Goal: Complete application form

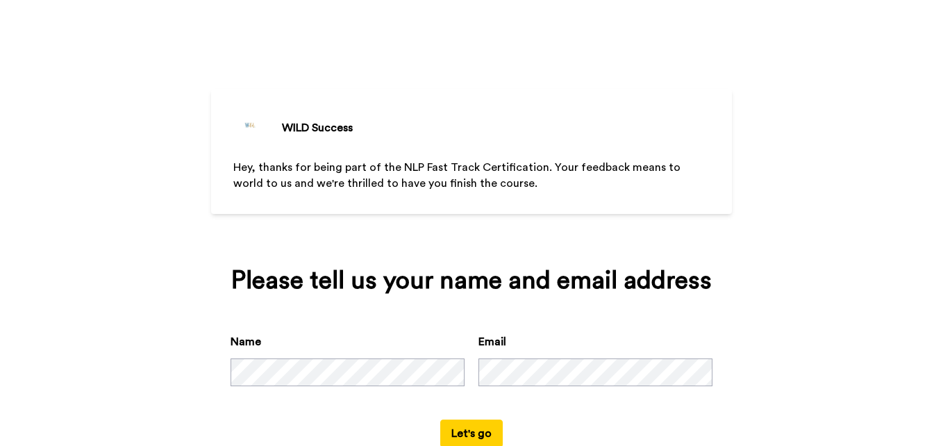
click at [471, 434] on button "Let's go" at bounding box center [471, 434] width 63 height 28
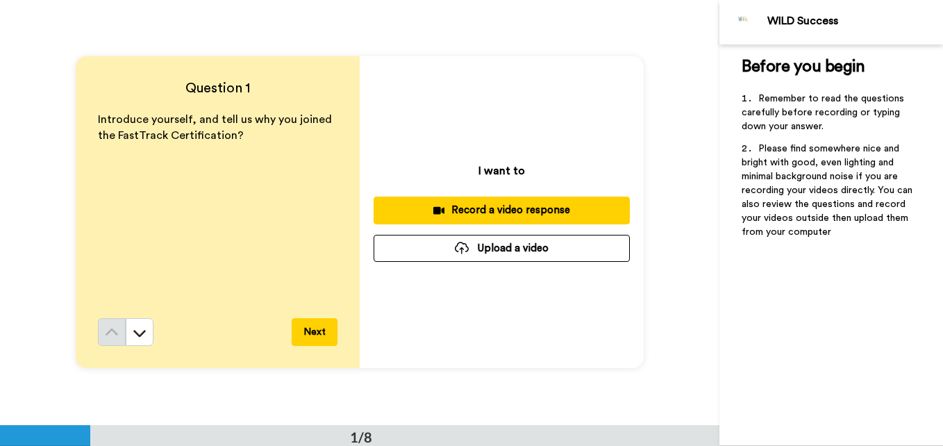
click at [523, 210] on div "Record a video response" at bounding box center [502, 210] width 234 height 15
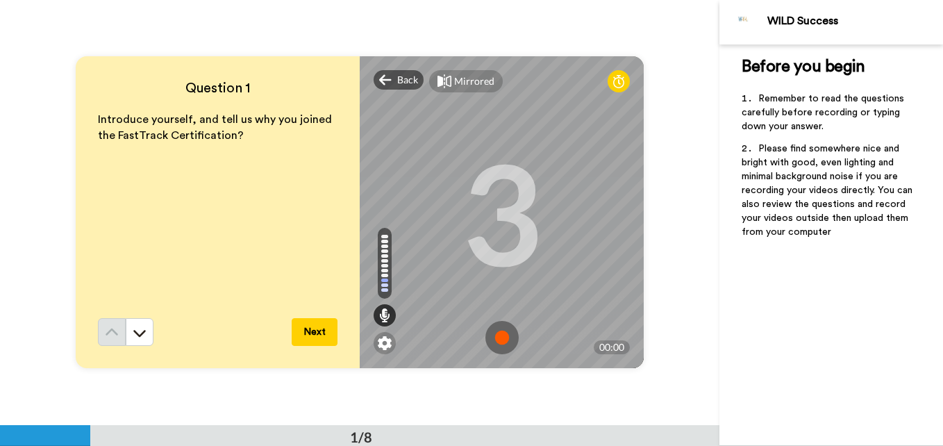
click at [490, 333] on img at bounding box center [502, 337] width 33 height 33
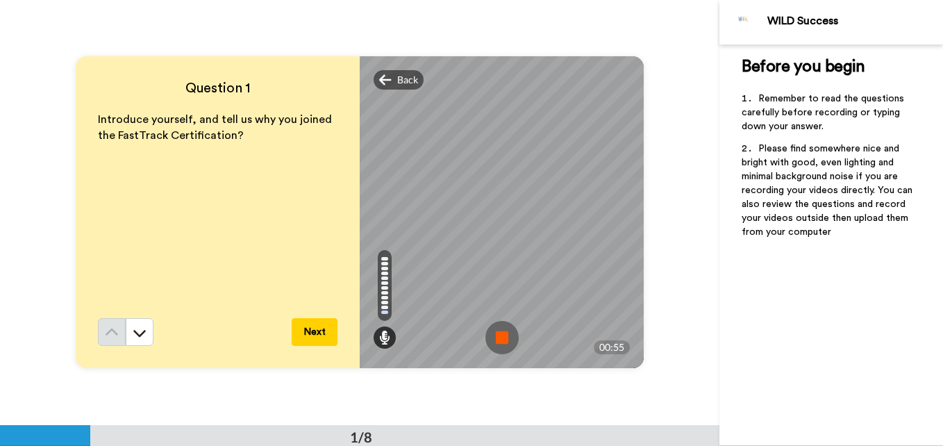
click at [490, 333] on img at bounding box center [502, 337] width 33 height 33
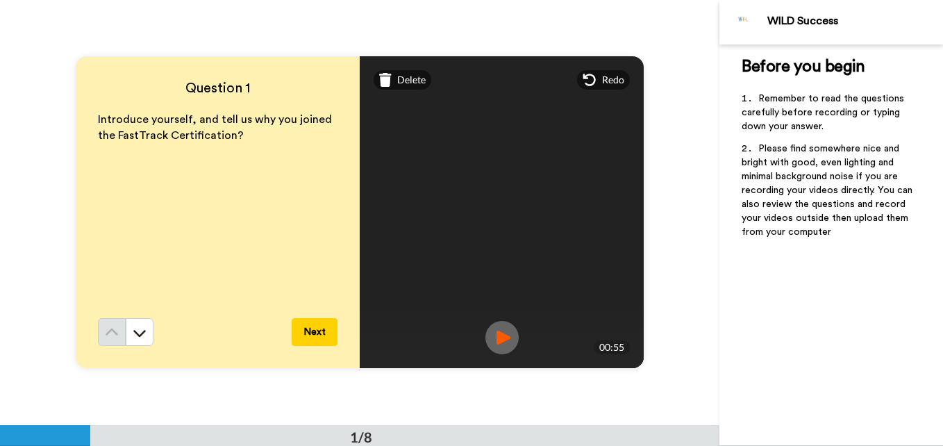
click at [305, 329] on button "Next" at bounding box center [315, 332] width 46 height 28
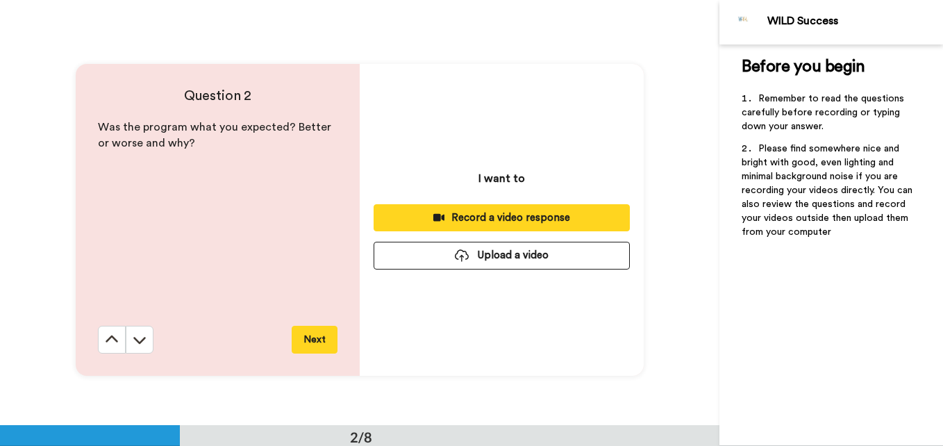
scroll to position [425, 0]
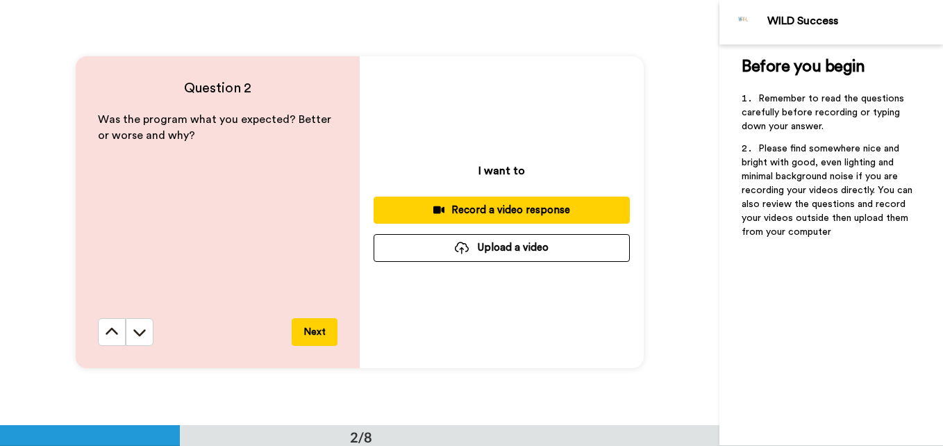
click at [500, 210] on div "Record a video response" at bounding box center [502, 210] width 234 height 15
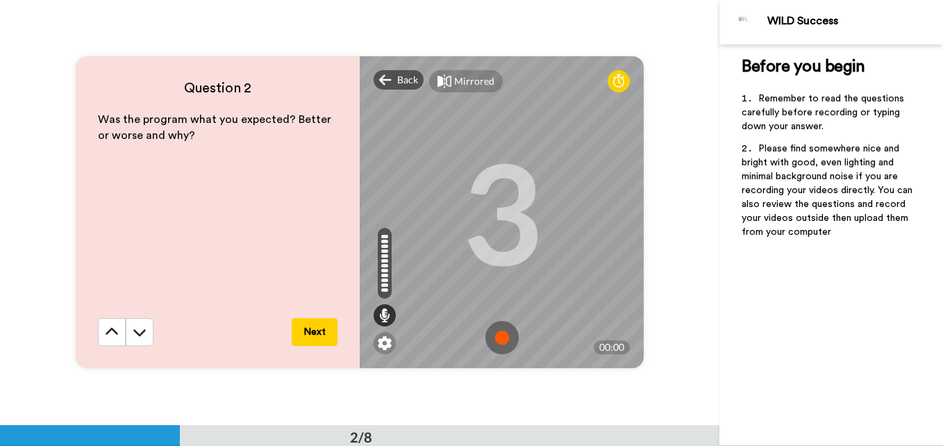
click at [500, 325] on img at bounding box center [502, 337] width 33 height 33
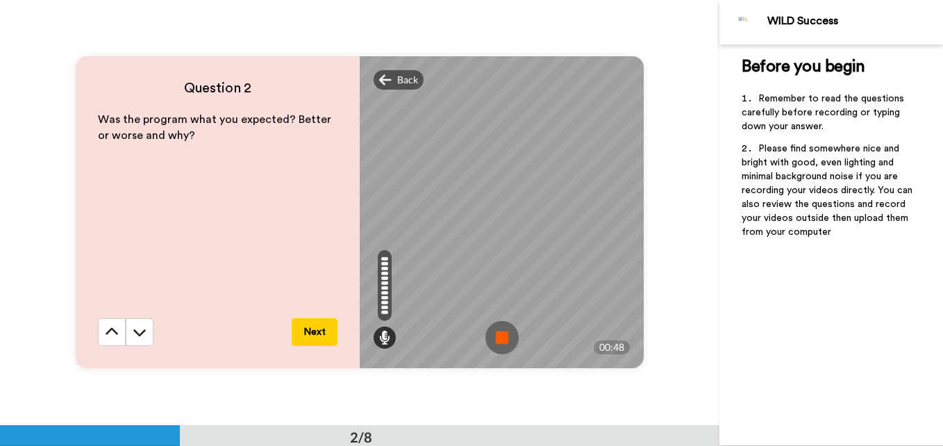
click at [499, 338] on img at bounding box center [502, 337] width 33 height 33
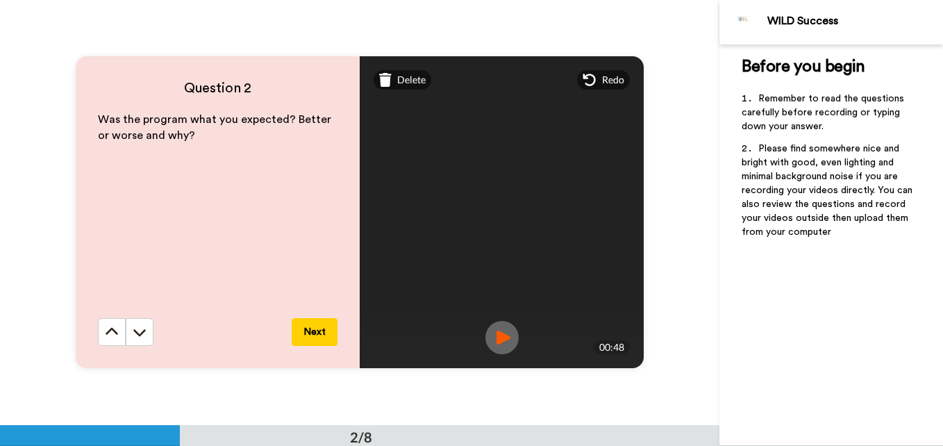
click at [316, 325] on button "Next" at bounding box center [315, 332] width 46 height 28
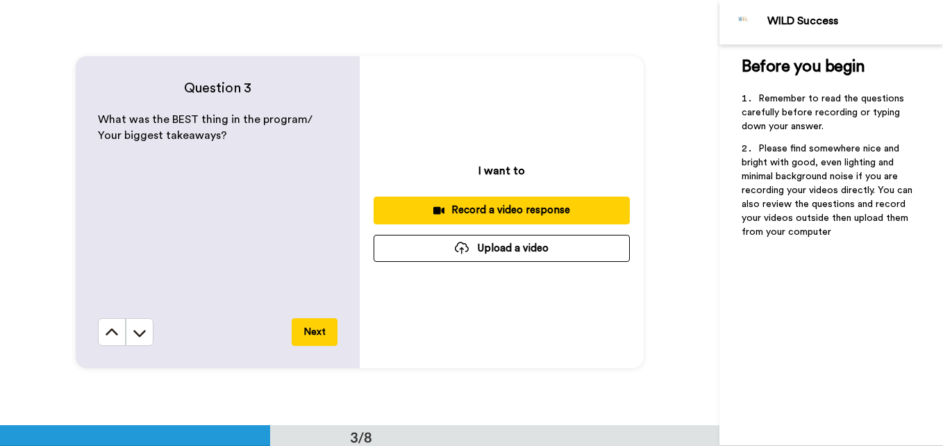
scroll to position [850, 0]
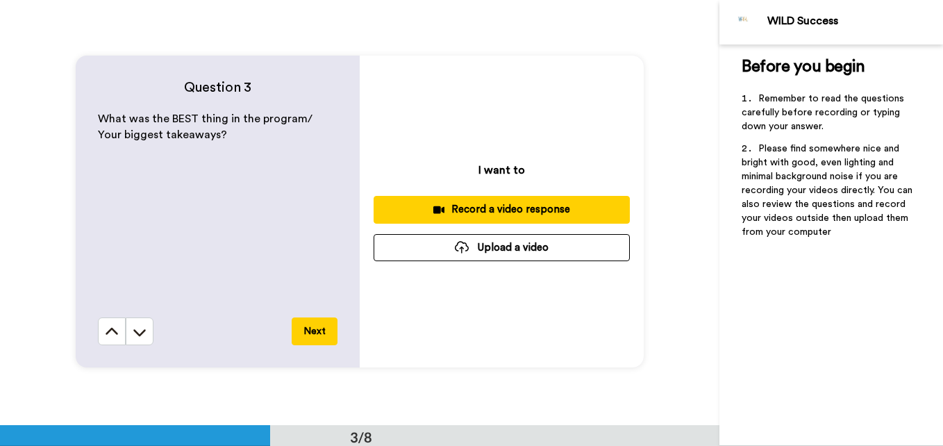
click at [480, 206] on div "Record a video response" at bounding box center [502, 209] width 234 height 15
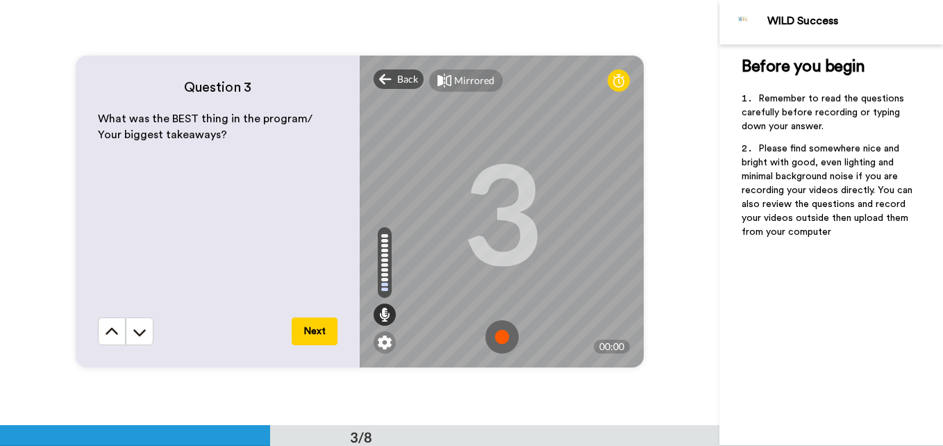
click at [495, 321] on img at bounding box center [502, 336] width 33 height 33
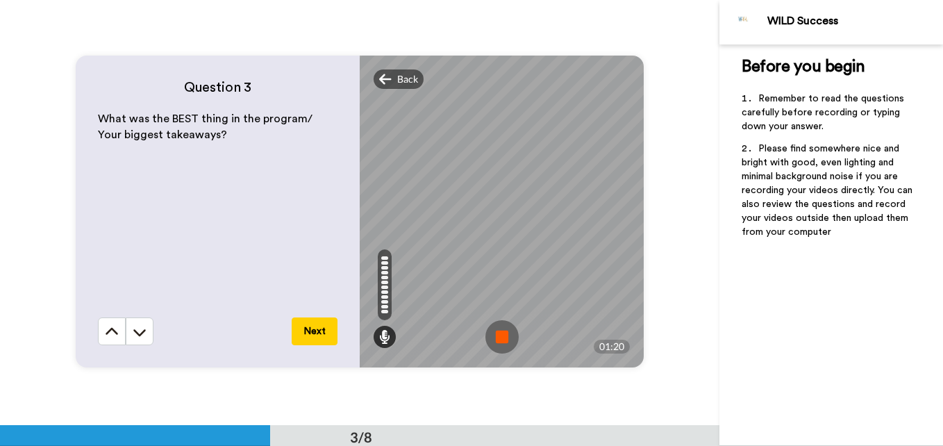
click at [498, 342] on img at bounding box center [502, 336] width 33 height 33
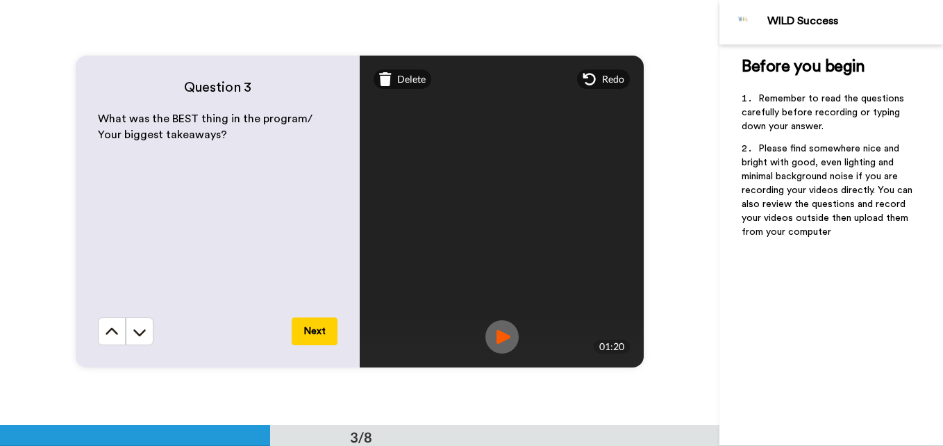
click at [313, 327] on button "Next" at bounding box center [315, 331] width 46 height 28
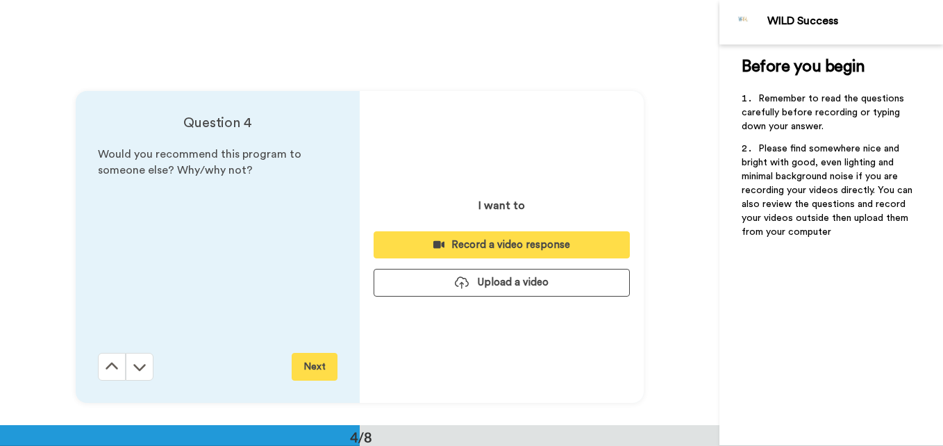
scroll to position [1275, 0]
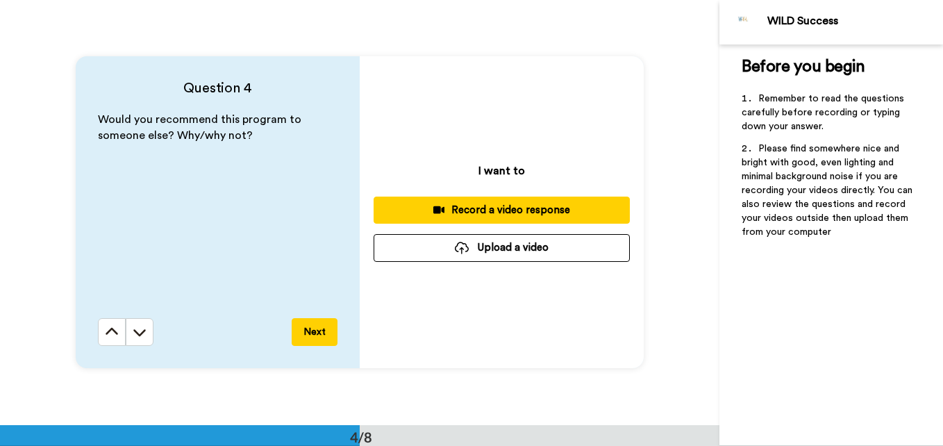
click at [472, 200] on button "Record a video response" at bounding box center [502, 210] width 256 height 27
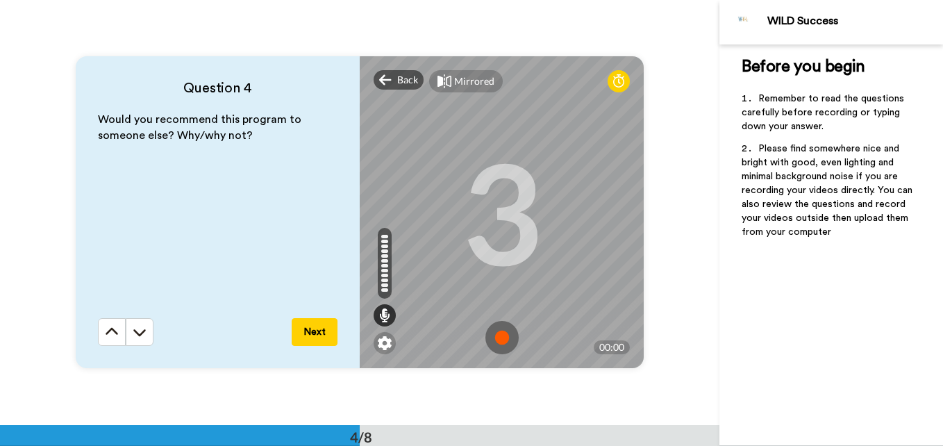
click at [506, 340] on img at bounding box center [502, 337] width 33 height 33
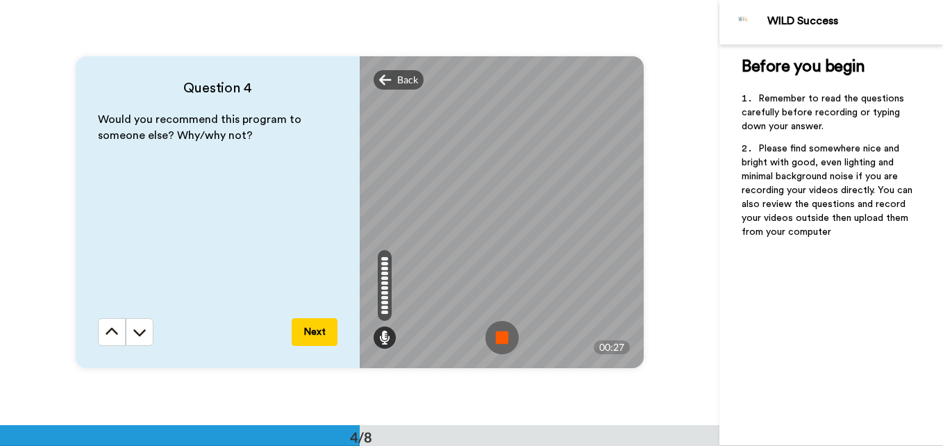
click at [497, 335] on img at bounding box center [502, 337] width 33 height 33
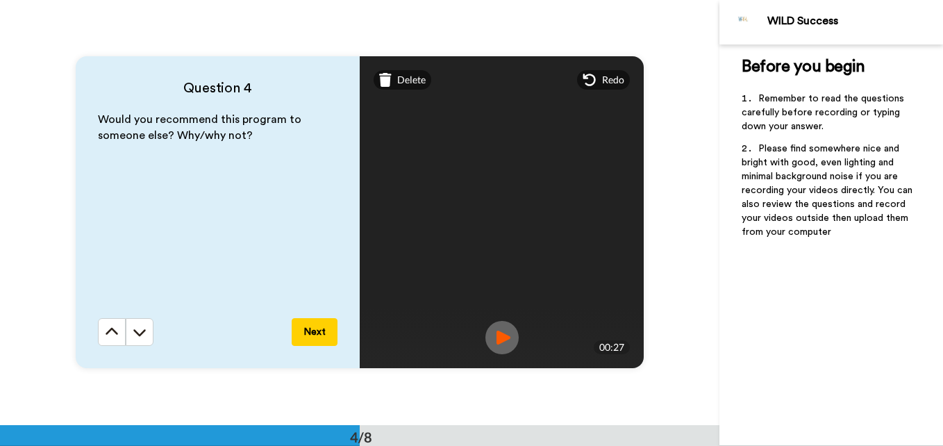
click at [320, 325] on button "Next" at bounding box center [315, 332] width 46 height 28
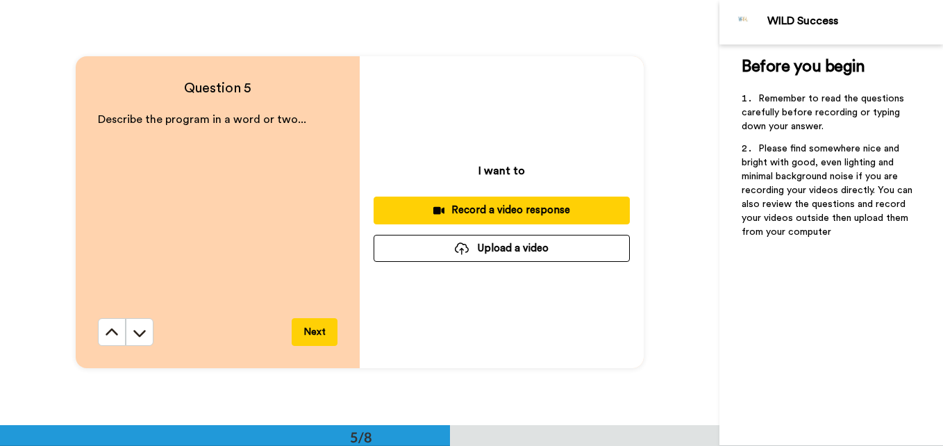
scroll to position [1700, 0]
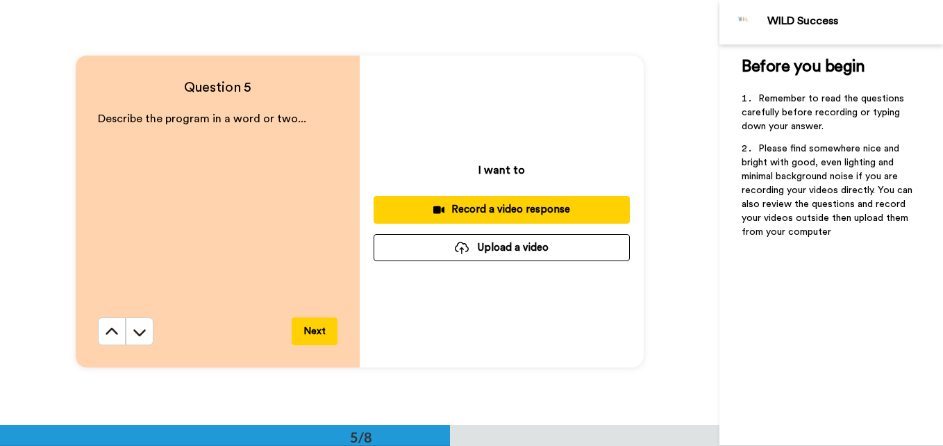
click at [501, 197] on button "Record a video response" at bounding box center [502, 209] width 256 height 27
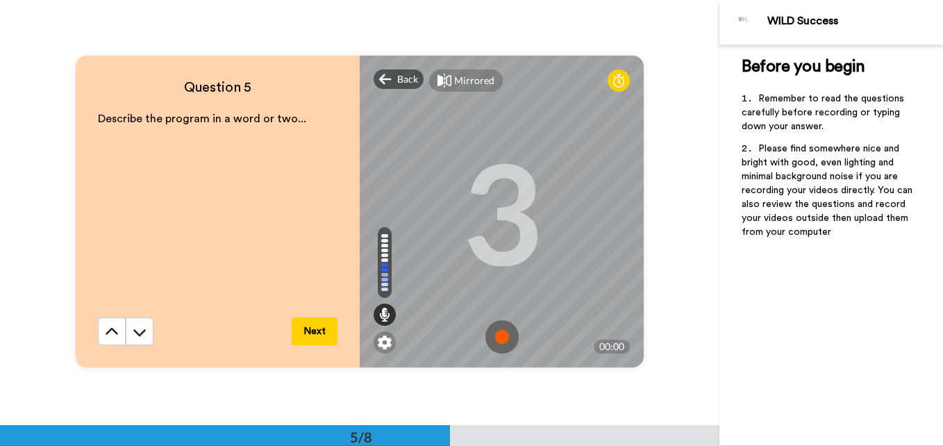
click at [494, 327] on img at bounding box center [502, 336] width 33 height 33
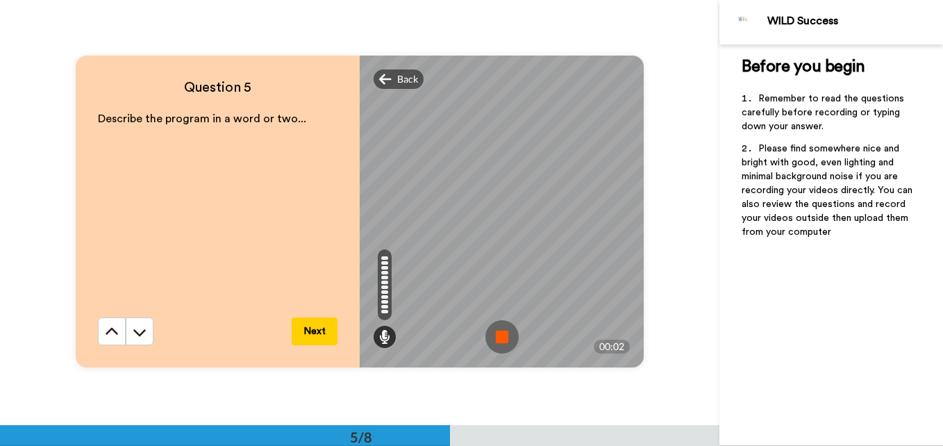
click at [494, 327] on img at bounding box center [502, 336] width 33 height 33
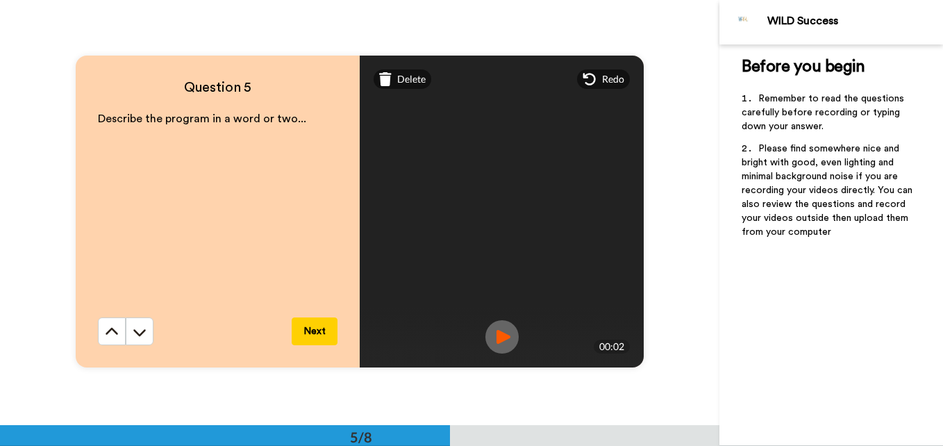
click at [320, 324] on button "Next" at bounding box center [315, 331] width 46 height 28
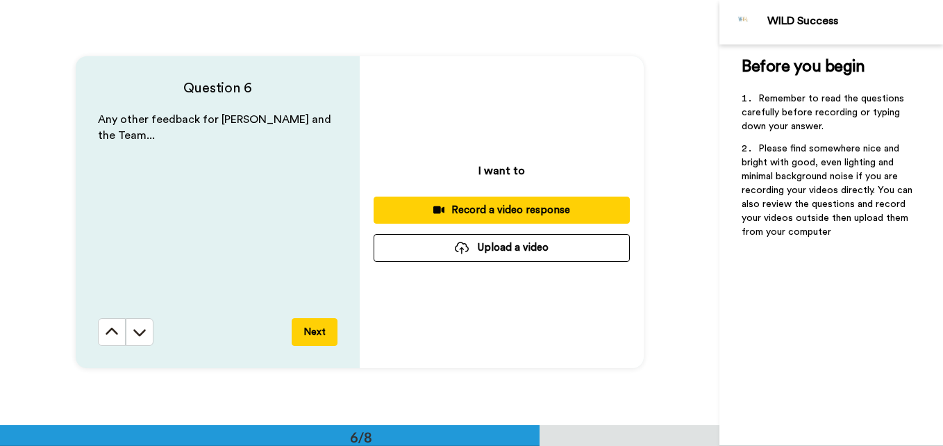
scroll to position [2124, 0]
click at [495, 205] on div "Record a video response" at bounding box center [502, 210] width 234 height 15
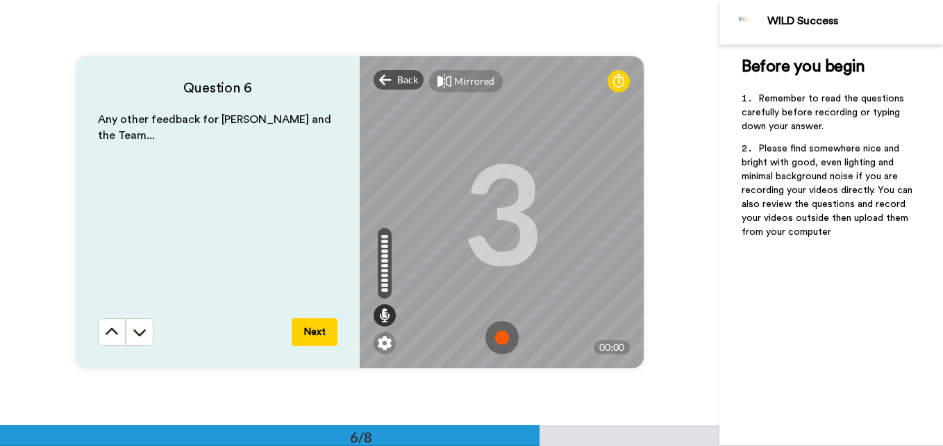
click at [496, 331] on img at bounding box center [502, 337] width 33 height 33
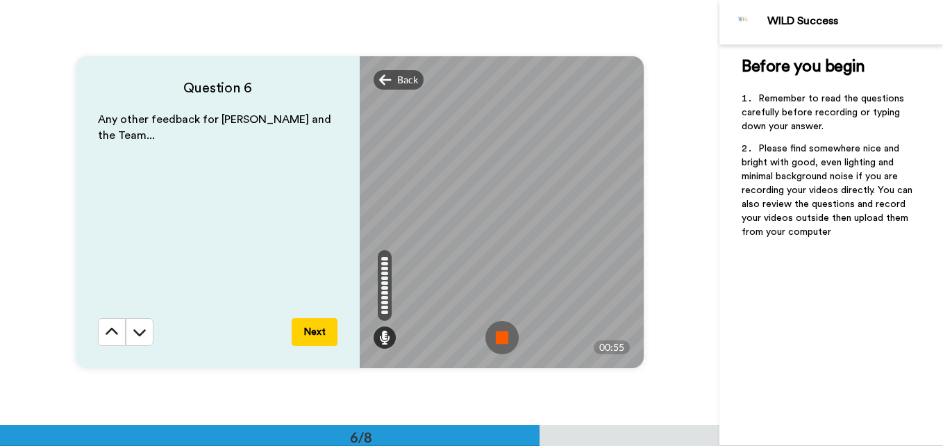
click at [496, 333] on img at bounding box center [502, 337] width 33 height 33
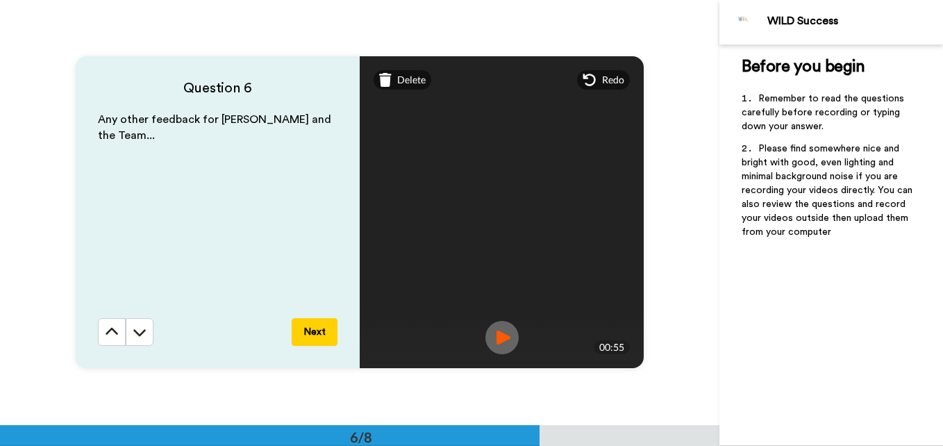
click at [315, 334] on button "Next" at bounding box center [315, 332] width 46 height 28
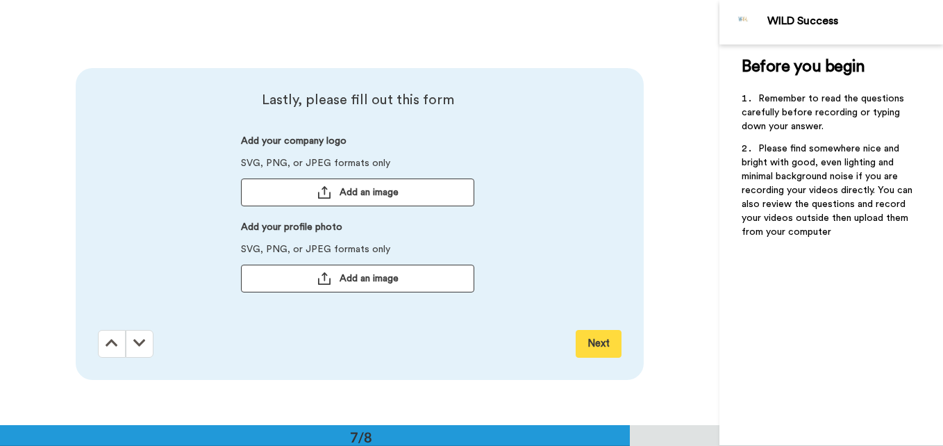
scroll to position [2550, 0]
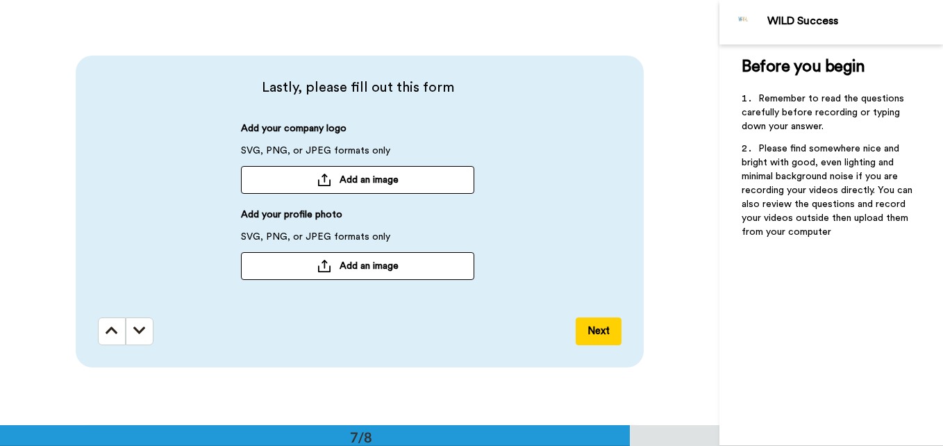
click at [358, 176] on span "Add an image" at bounding box center [369, 180] width 59 height 14
click at [360, 261] on span "Add an image" at bounding box center [369, 266] width 59 height 14
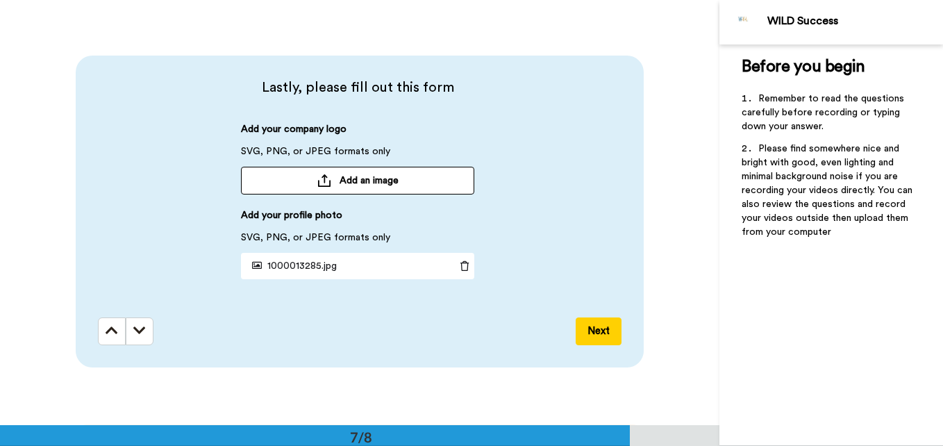
click at [588, 322] on button "Next" at bounding box center [599, 331] width 46 height 28
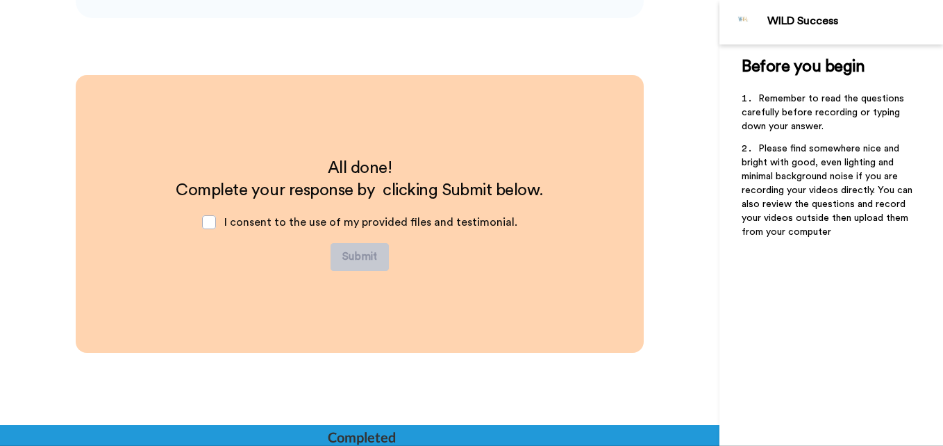
scroll to position [2900, 0]
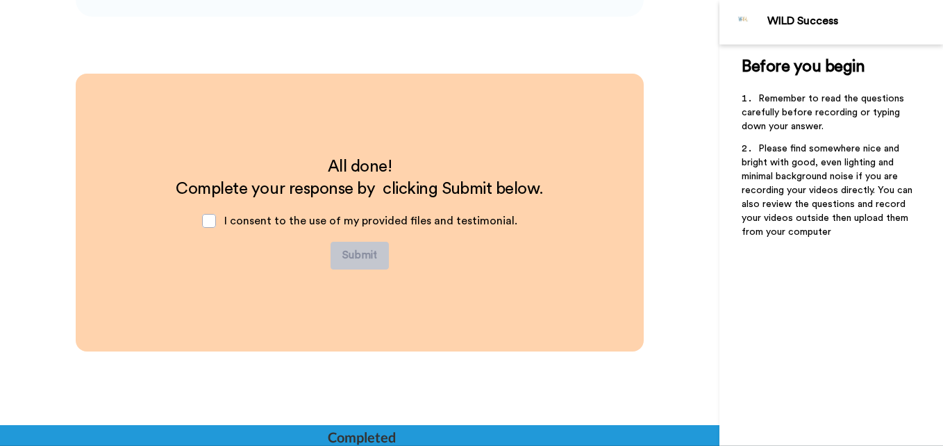
click at [257, 219] on span "I consent to the use of my provided files and testimonial." at bounding box center [370, 220] width 293 height 11
click at [220, 218] on div "I consent to the use of my provided files and testimonial." at bounding box center [360, 221] width 338 height 42
click at [208, 220] on span at bounding box center [209, 221] width 14 height 14
click at [345, 251] on button "Submit" at bounding box center [360, 256] width 58 height 28
